Goal: Information Seeking & Learning: Learn about a topic

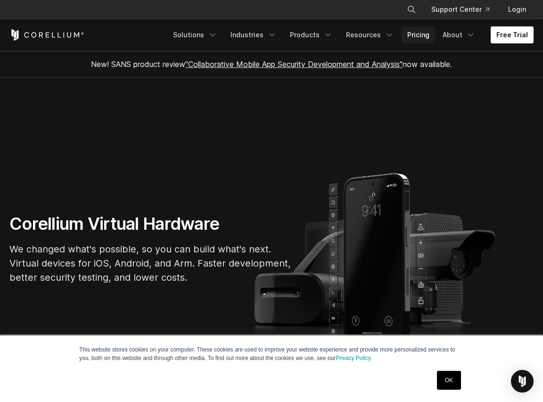
click at [422, 31] on link "Pricing" at bounding box center [418, 34] width 33 height 17
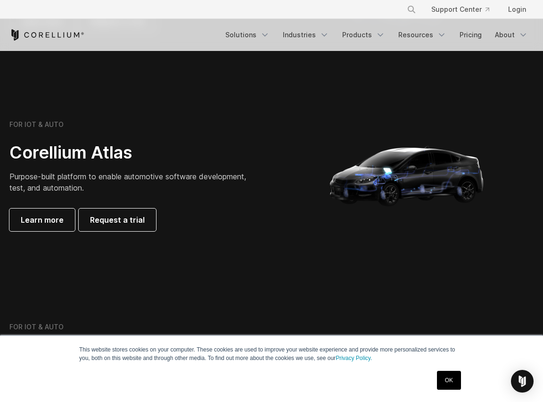
scroll to position [732, 0]
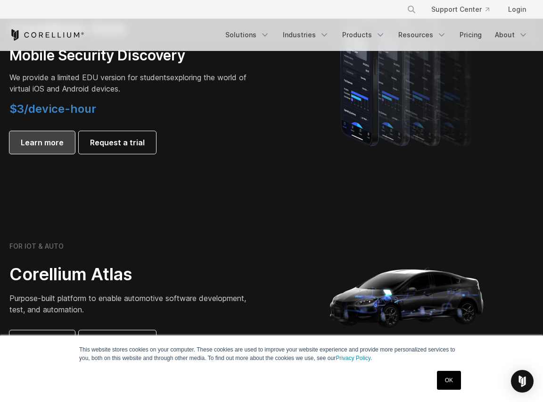
click at [33, 140] on span "Learn more" at bounding box center [42, 142] width 43 height 11
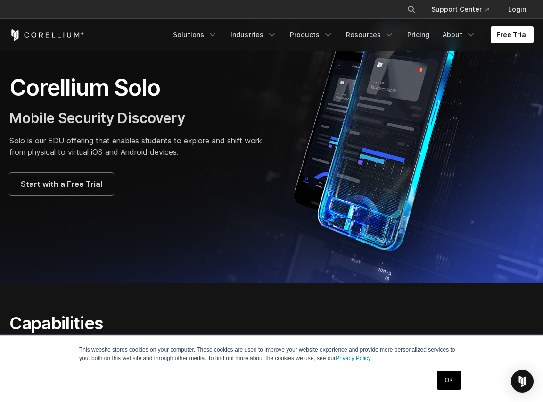
scroll to position [126, 0]
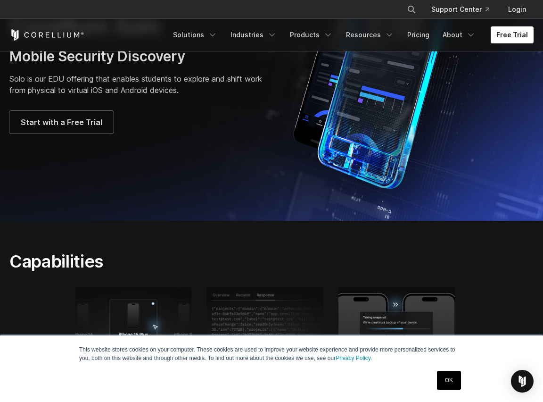
click at [445, 380] on link "OK" at bounding box center [449, 380] width 24 height 19
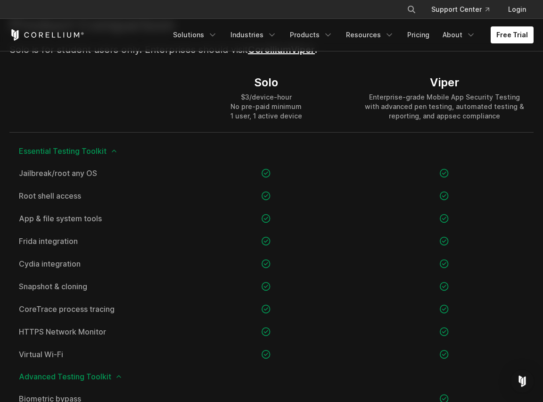
scroll to position [676, 0]
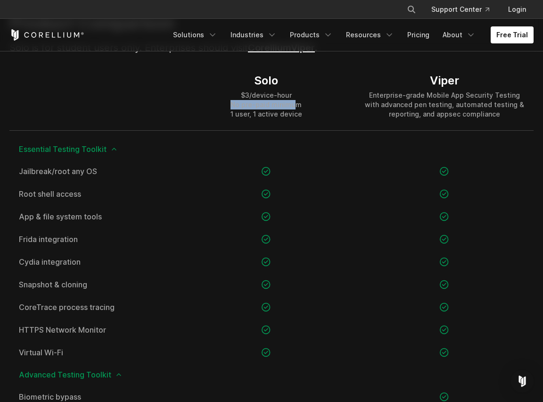
drag, startPoint x: 232, startPoint y: 101, endPoint x: 294, endPoint y: 107, distance: 63.0
click at [294, 107] on div "Solo $3/device-hour No pre-paid minimum 1 user, 1 active device" at bounding box center [266, 96] width 178 height 68
click at [294, 107] on div "$3/device-hour No pre-paid minimum 1 user, 1 active device" at bounding box center [267, 105] width 72 height 28
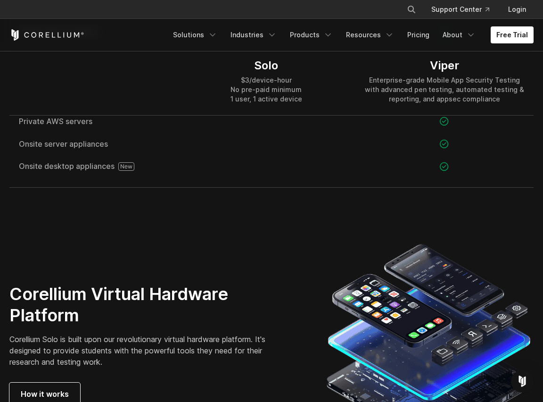
scroll to position [0, 0]
